Goal: Task Accomplishment & Management: Manage account settings

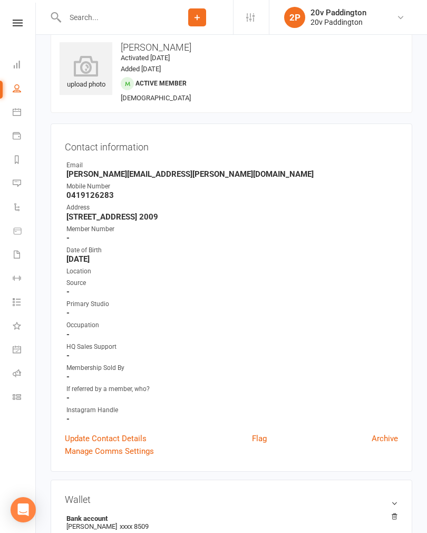
click at [131, 13] on input "text" at bounding box center [112, 17] width 100 height 15
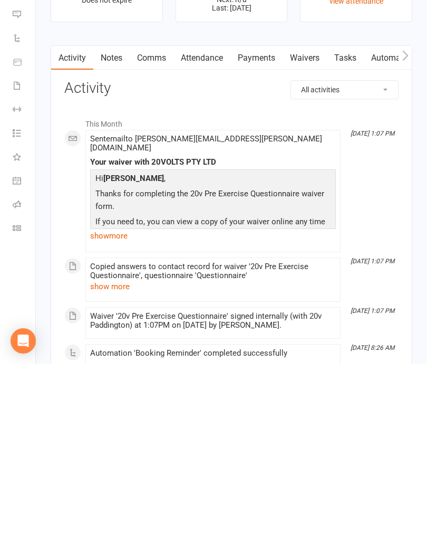
click at [215, 215] on link "Attendance" at bounding box center [201, 227] width 57 height 24
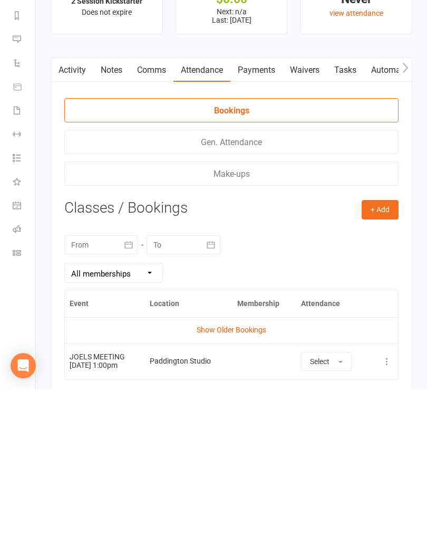
scroll to position [1422, 0]
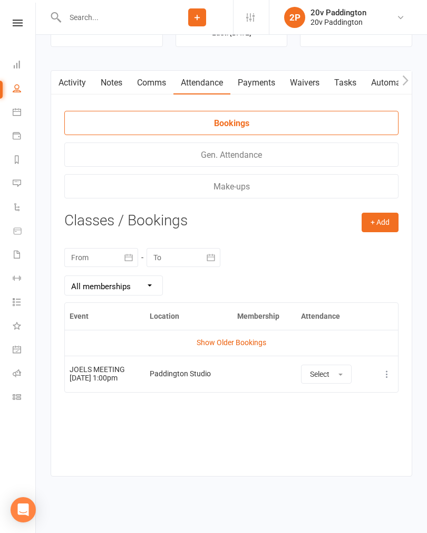
click at [348, 364] on button "Select" at bounding box center [326, 373] width 51 height 19
click at [357, 387] on link "Attended" at bounding box center [354, 397] width 104 height 21
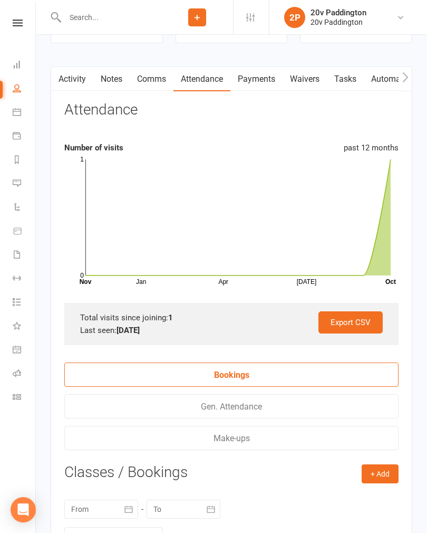
click at [21, 120] on link "Calendar" at bounding box center [25, 113] width 24 height 24
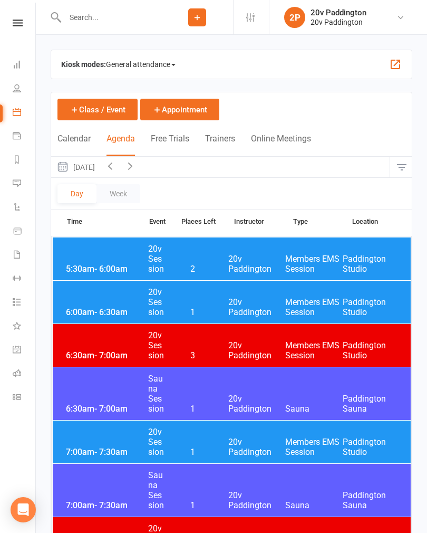
click at [100, 173] on button "[DATE]" at bounding box center [75, 167] width 49 height 21
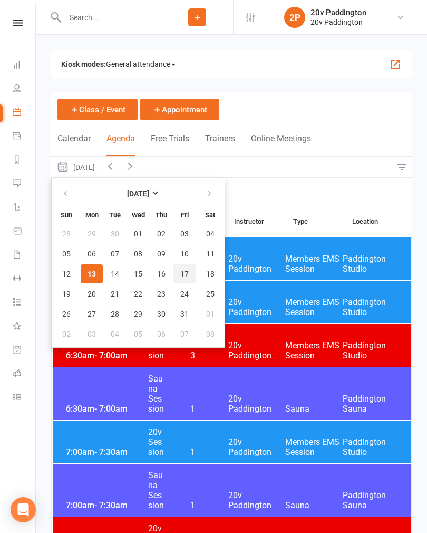
click at [181, 273] on span "17" at bounding box center [184, 273] width 8 height 8
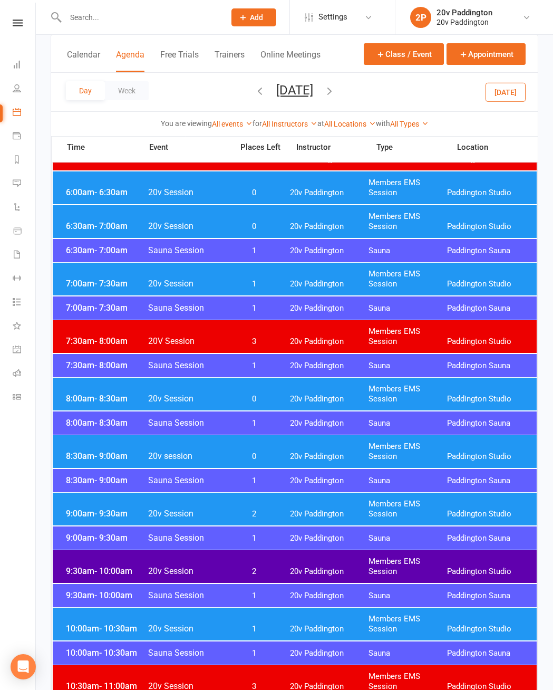
scroll to position [157, 0]
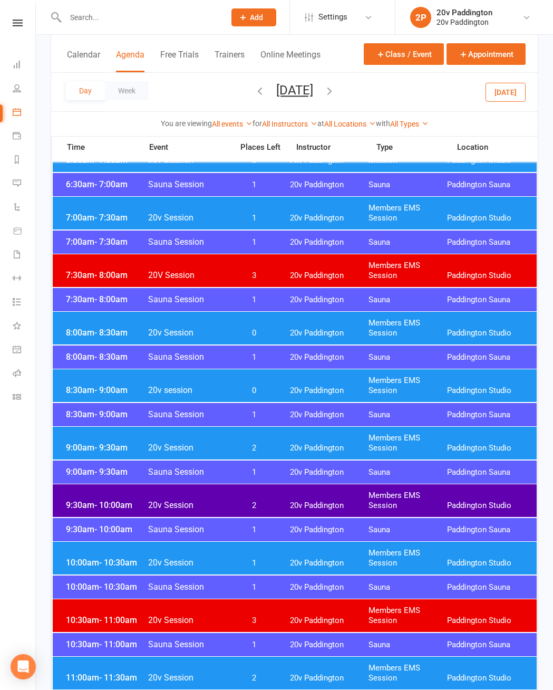
click at [102, 435] on div "9:00am - 9:30am 20v Session 2 20v Paddington Members EMS Session [GEOGRAPHIC_DA…" at bounding box center [295, 443] width 484 height 33
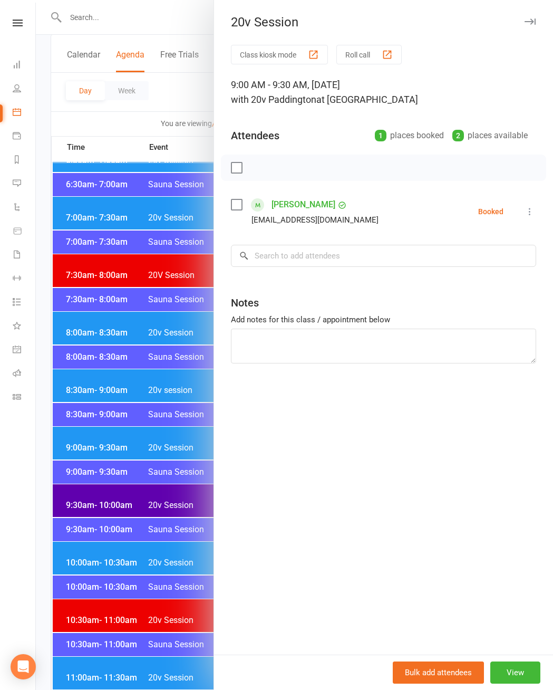
click at [79, 439] on div at bounding box center [294, 345] width 517 height 690
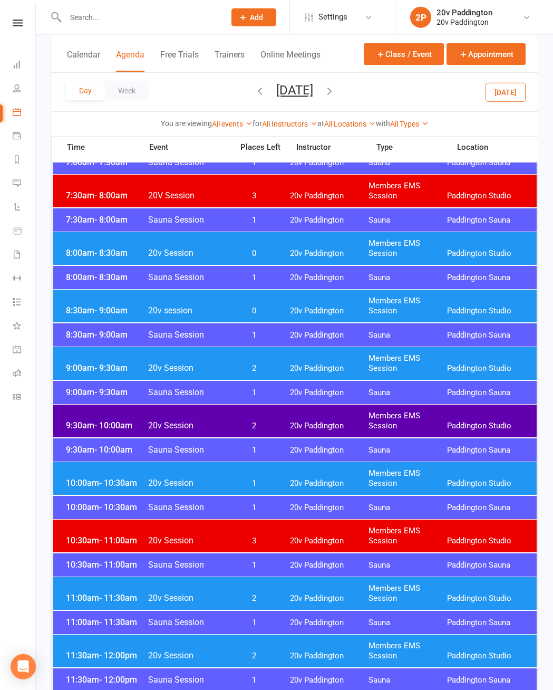
scroll to position [243, 0]
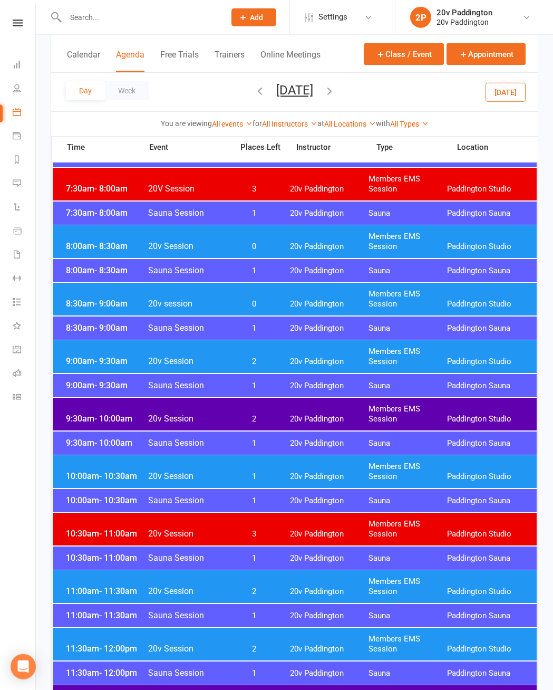
click at [82, 463] on div "10:00am - 10:30am 20v Session 1 20v Paddington Members EMS Session [GEOGRAPHIC_…" at bounding box center [295, 471] width 484 height 33
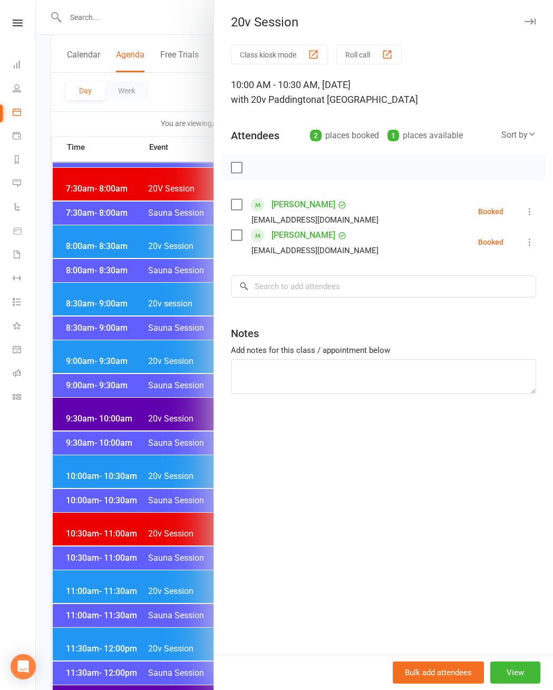
click at [99, 469] on div at bounding box center [294, 345] width 517 height 690
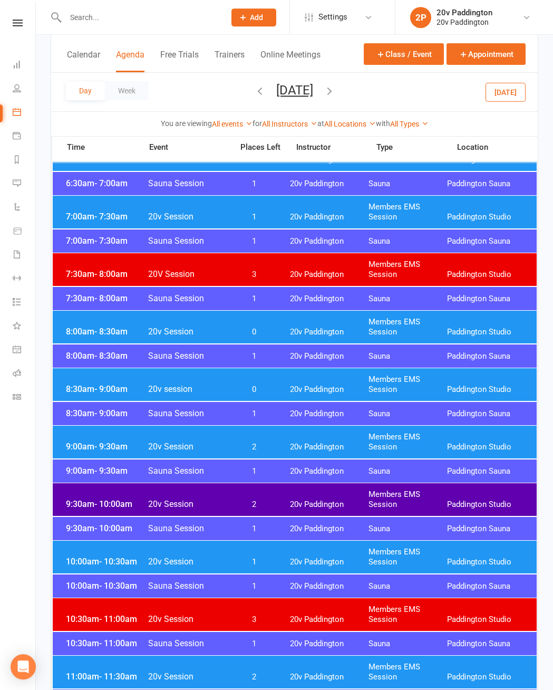
click at [84, 378] on div "8:30am - 9:00am 20v session 0 20v Paddington Members EMS Session [GEOGRAPHIC_DA…" at bounding box center [295, 384] width 484 height 33
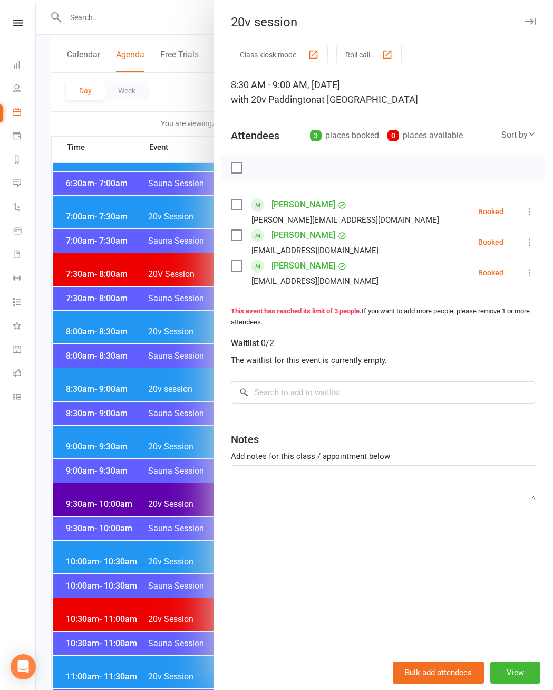
click at [91, 382] on div at bounding box center [294, 345] width 517 height 690
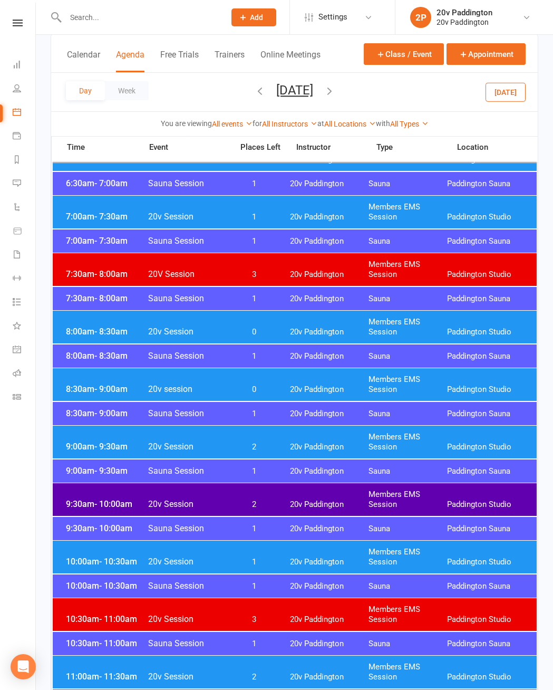
click at [89, 324] on div "8:00am - 8:30am 20v Session 0 20v Paddington Members EMS Session [GEOGRAPHIC_DA…" at bounding box center [295, 327] width 484 height 33
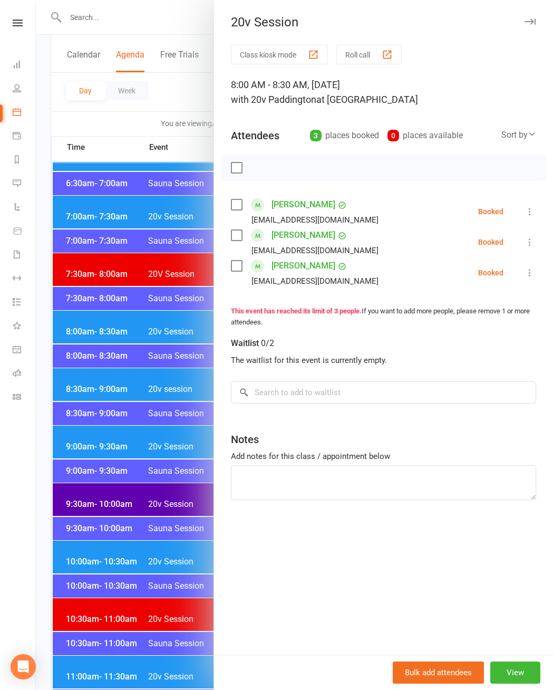
click at [88, 321] on div at bounding box center [294, 345] width 517 height 690
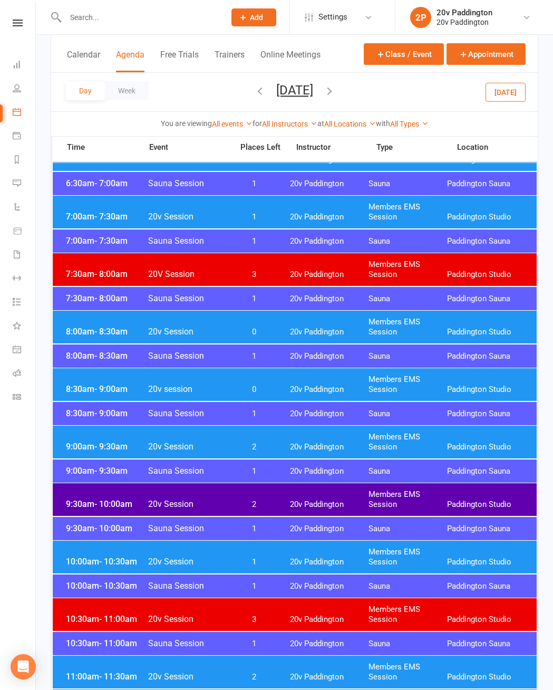
click at [217, 274] on span "20V Session" at bounding box center [187, 274] width 79 height 10
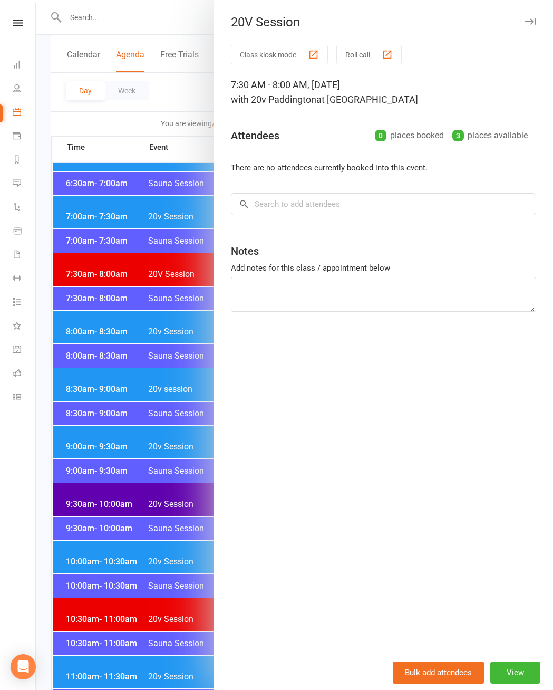
click at [427, 532] on button "View" at bounding box center [515, 672] width 50 height 22
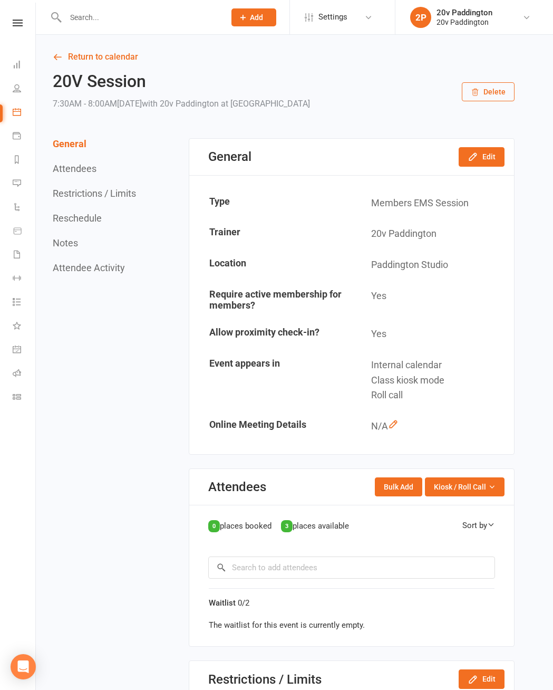
click at [427, 157] on button "Edit" at bounding box center [482, 156] width 46 height 19
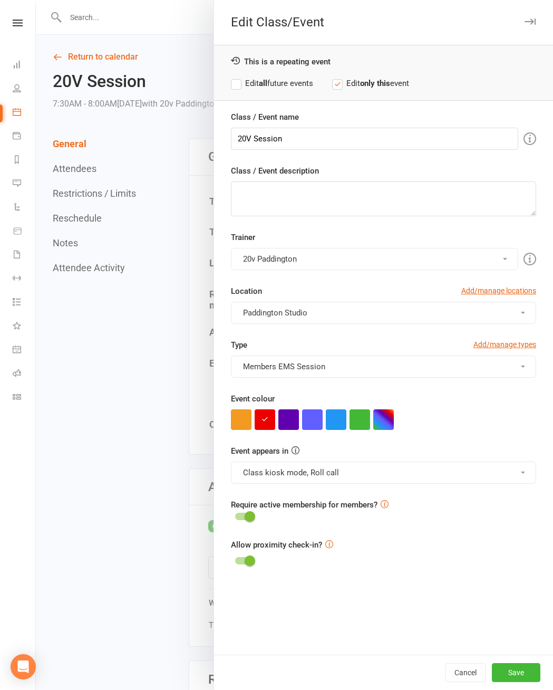
click at [363, 420] on button "button" at bounding box center [360, 419] width 21 height 21
click at [427, 532] on button "Save" at bounding box center [516, 672] width 49 height 19
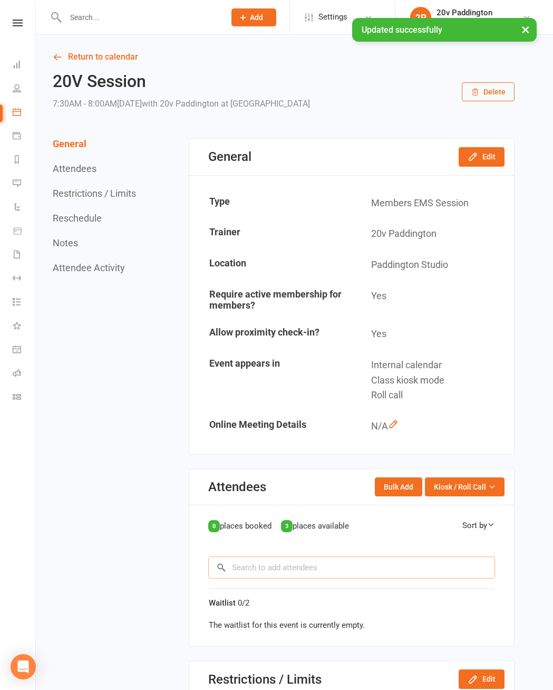
click at [331, 532] on input "search" at bounding box center [351, 567] width 287 height 22
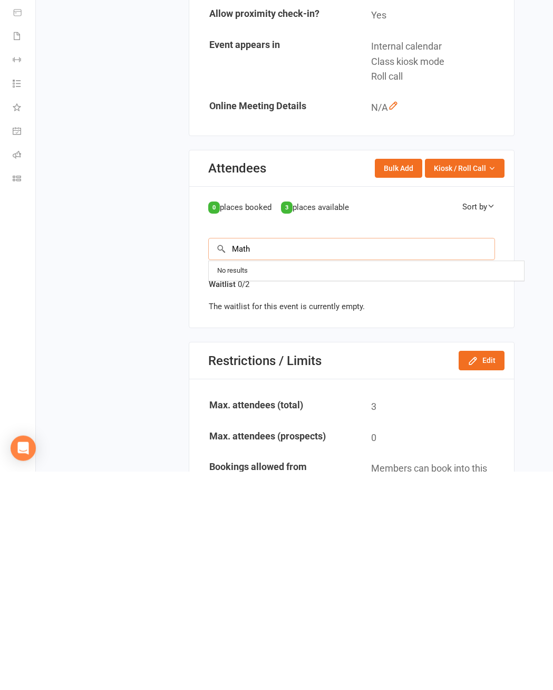
scroll to position [100, 0]
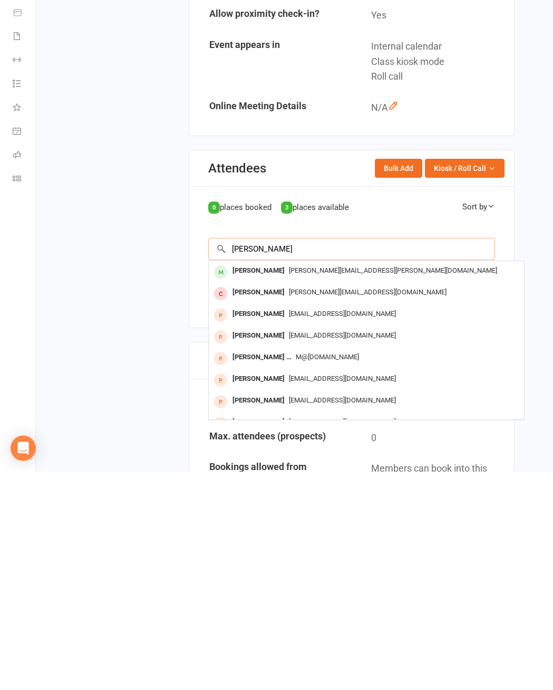
type input "[PERSON_NAME]"
click at [328, 481] on div "[PERSON_NAME][EMAIL_ADDRESS][PERSON_NAME][DOMAIN_NAME]" at bounding box center [366, 488] width 307 height 15
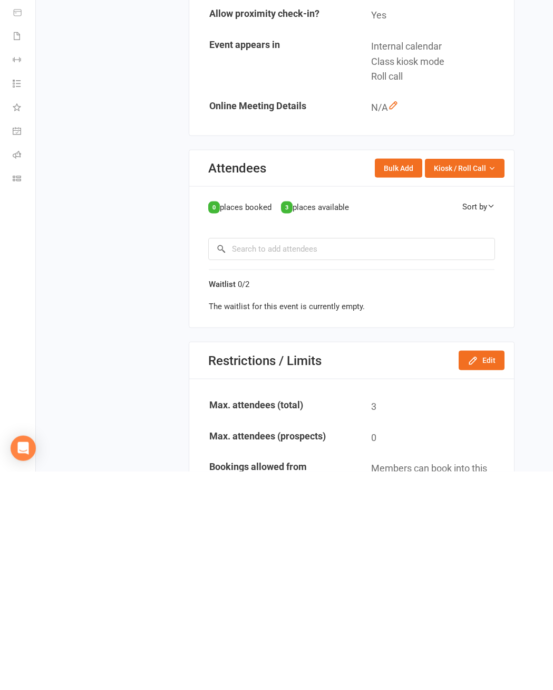
scroll to position [318, 0]
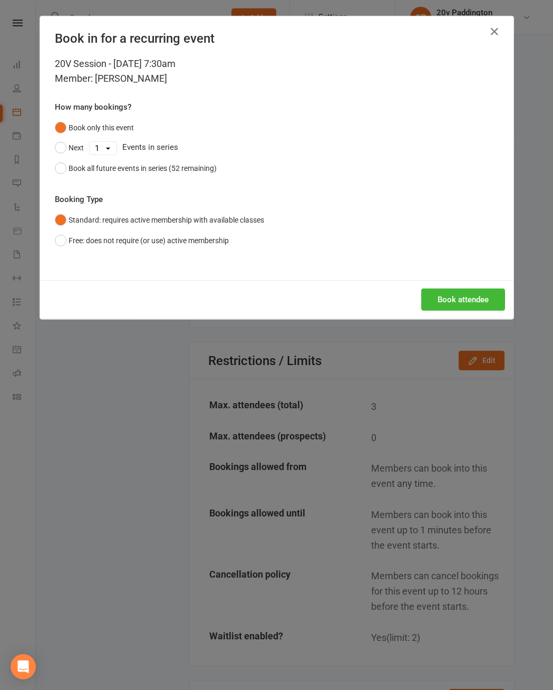
click at [427, 298] on button "Book attendee" at bounding box center [463, 299] width 84 height 22
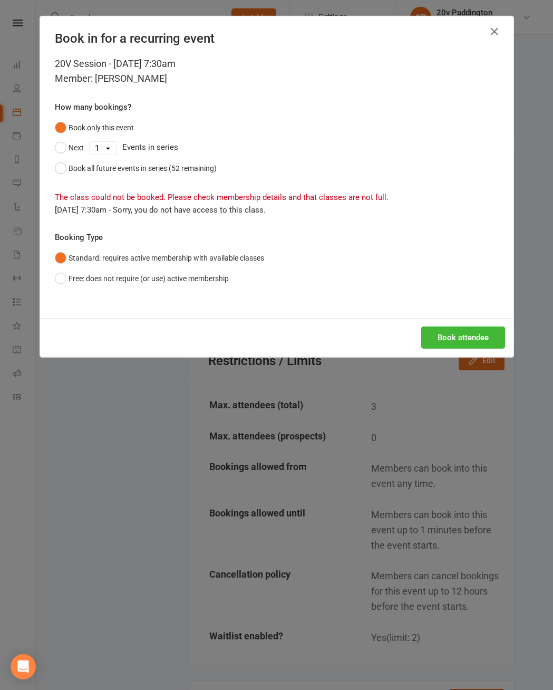
click at [185, 288] on button "Free: does not require (or use) active membership" at bounding box center [142, 278] width 174 height 20
click at [427, 345] on button "Book attendee" at bounding box center [463, 337] width 84 height 22
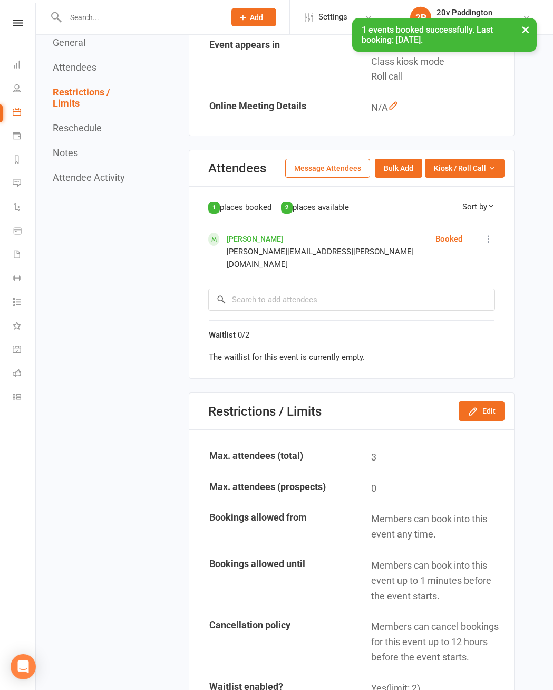
click at [427, 236] on icon at bounding box center [489, 239] width 11 height 11
click at [427, 359] on link "Remove" at bounding box center [439, 369] width 111 height 21
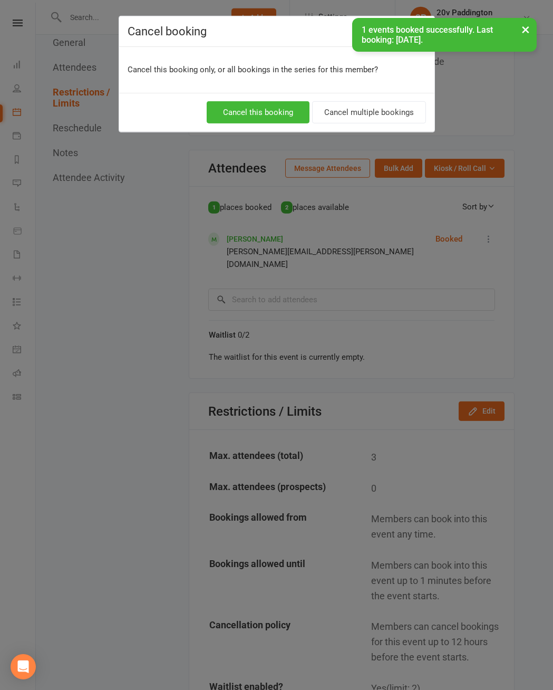
click at [260, 110] on button "Cancel this booking" at bounding box center [258, 112] width 103 height 22
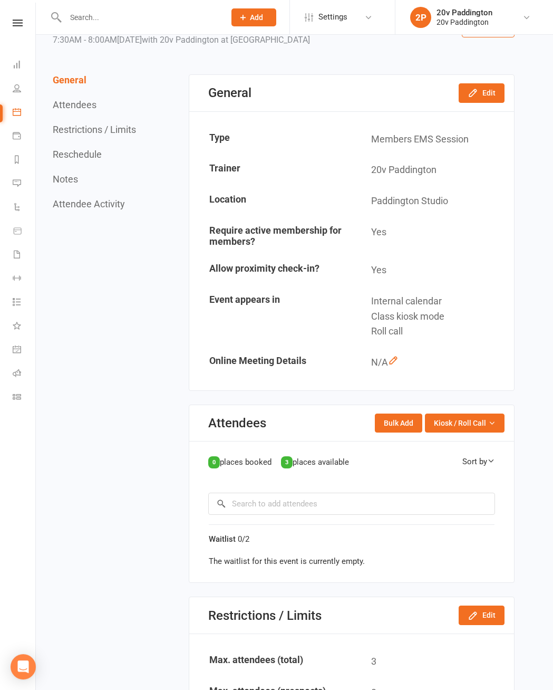
click at [427, 100] on button "Edit" at bounding box center [482, 92] width 46 height 19
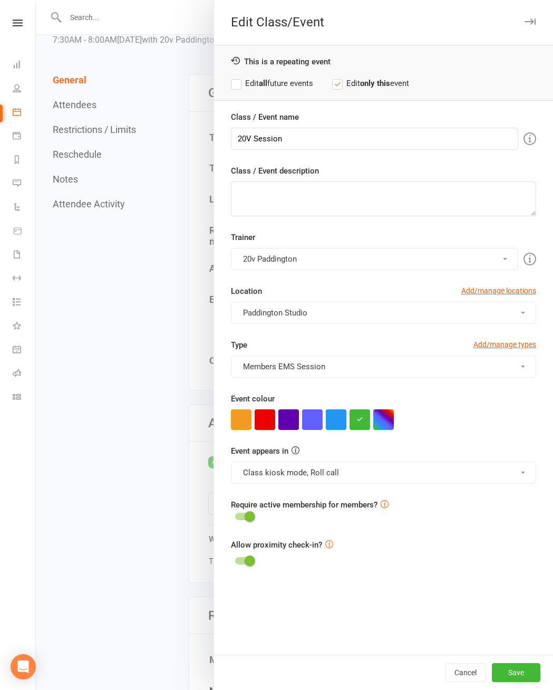
click at [389, 372] on button "Members EMS Session" at bounding box center [383, 366] width 305 height 22
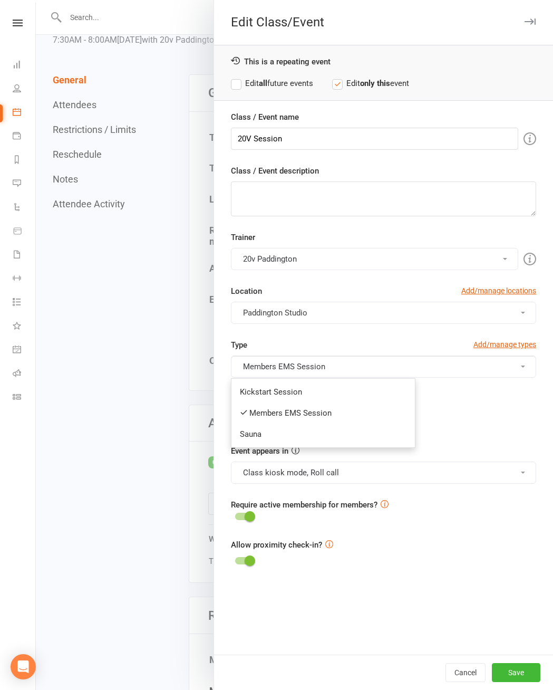
click at [339, 439] on link "Sauna" at bounding box center [322, 433] width 183 height 21
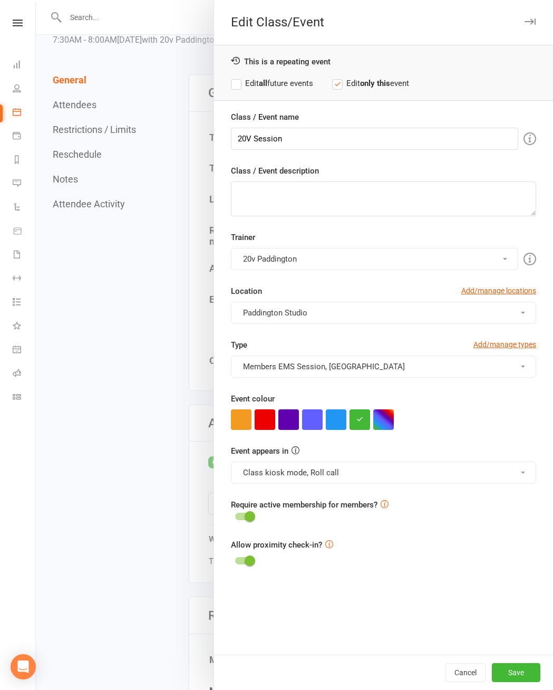
click at [385, 374] on button "Members EMS Session, [GEOGRAPHIC_DATA]" at bounding box center [383, 366] width 305 height 22
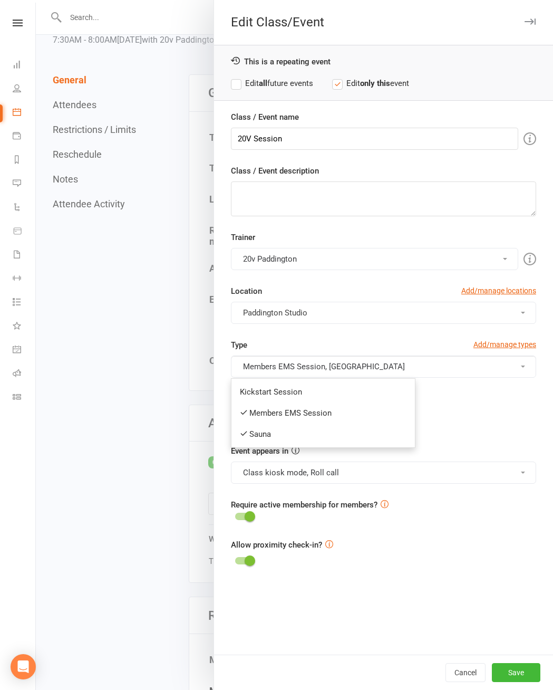
click at [346, 442] on link "Sauna" at bounding box center [322, 433] width 183 height 21
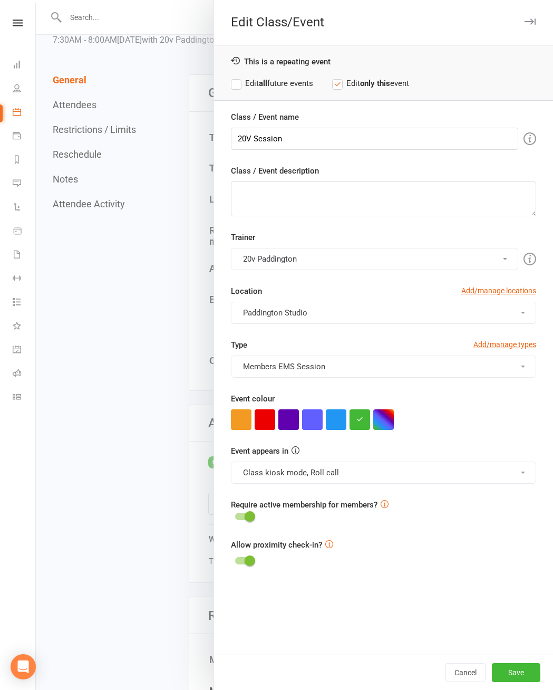
click at [405, 366] on button "Members EMS Session" at bounding box center [383, 366] width 305 height 22
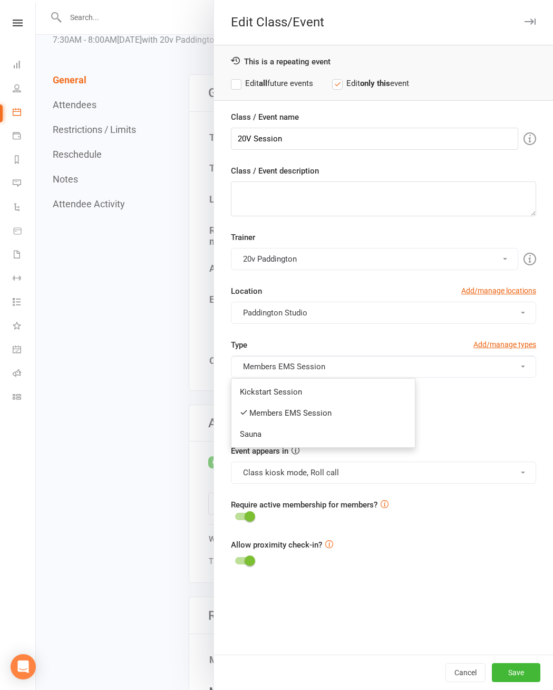
click at [351, 390] on link "Kickstart Session" at bounding box center [322, 391] width 183 height 21
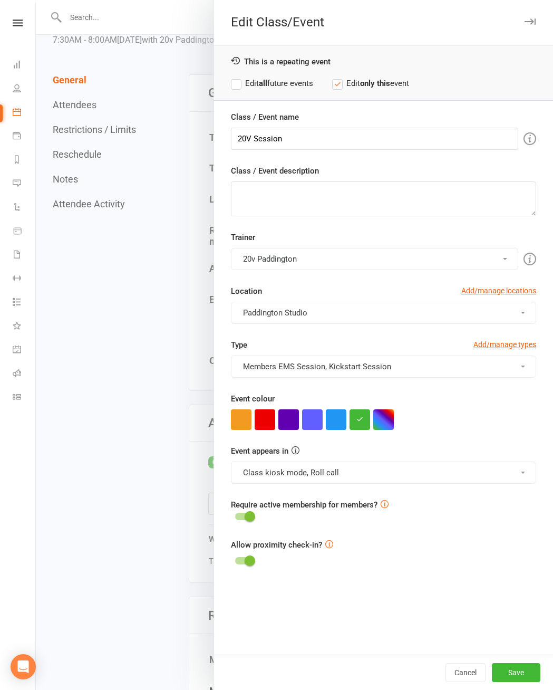
click at [427, 532] on button "Save" at bounding box center [516, 672] width 49 height 19
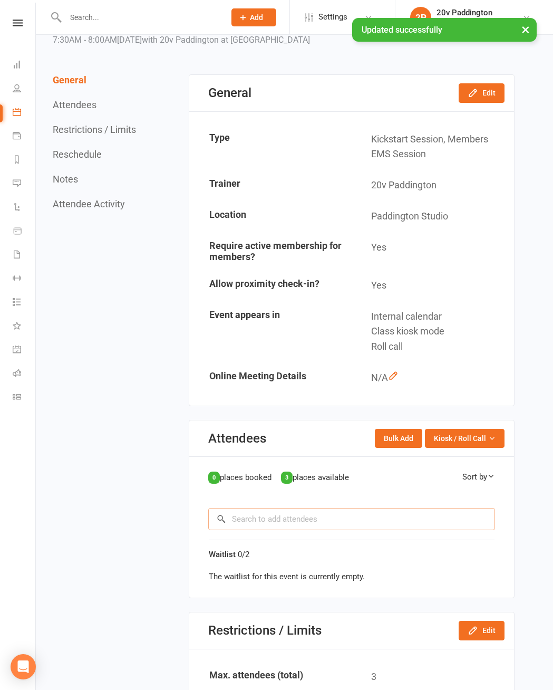
click at [338, 516] on input "search" at bounding box center [351, 519] width 287 height 22
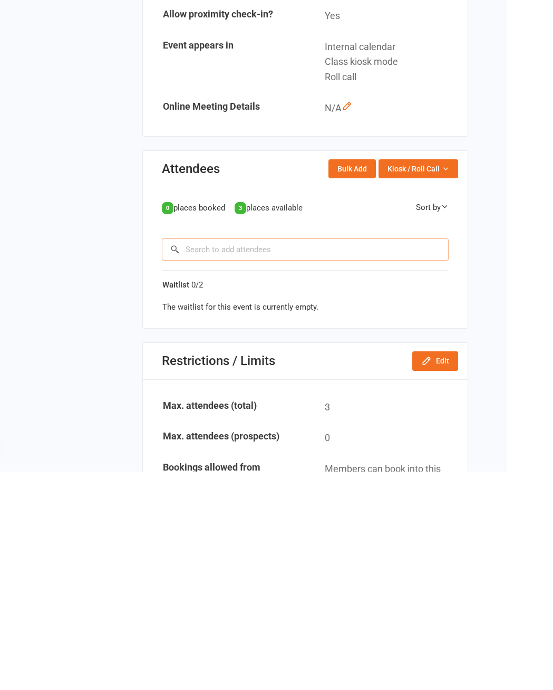
scroll to position [115, 0]
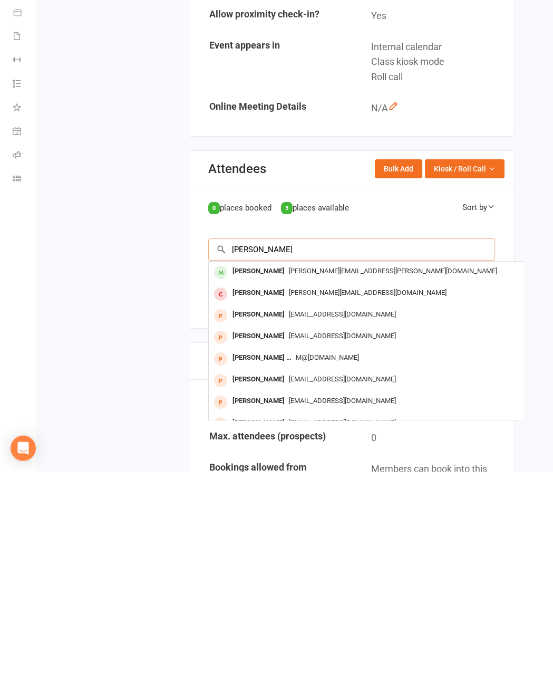
type input "[PERSON_NAME]"
click at [342, 482] on div "[PERSON_NAME][EMAIL_ADDRESS][PERSON_NAME][DOMAIN_NAME]" at bounding box center [366, 489] width 307 height 15
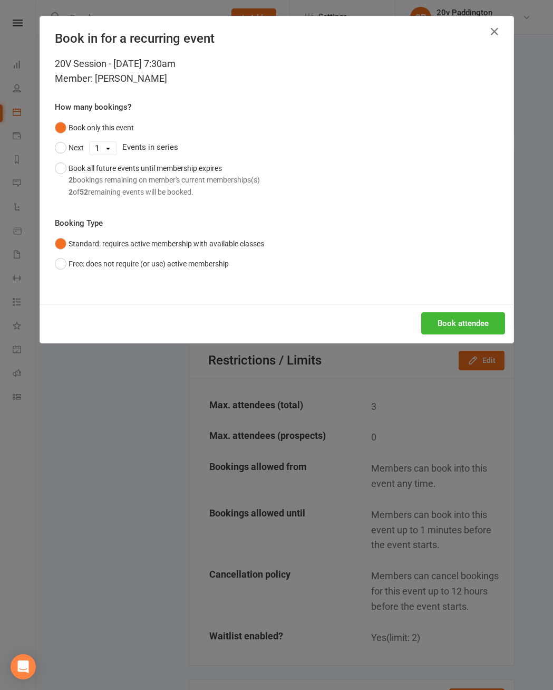
click at [427, 329] on button "Book attendee" at bounding box center [463, 323] width 84 height 22
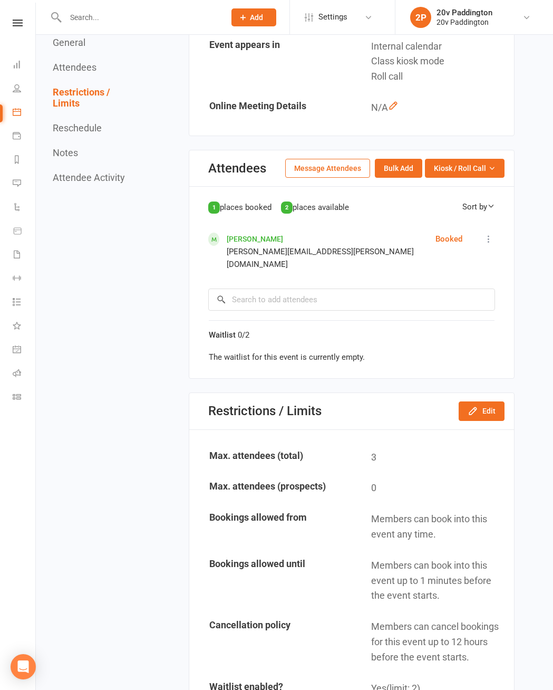
click at [20, 178] on link "Messages 2" at bounding box center [25, 184] width 24 height 24
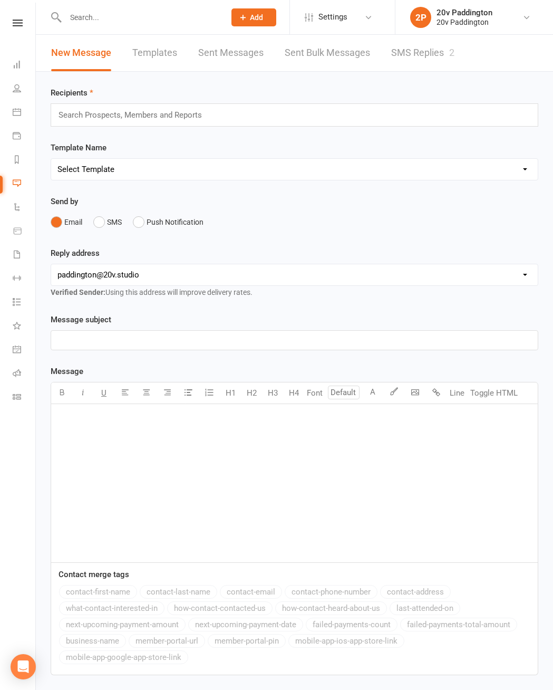
click at [427, 52] on link "SMS Replies 2" at bounding box center [422, 53] width 63 height 36
